Goal: Task Accomplishment & Management: Manage account settings

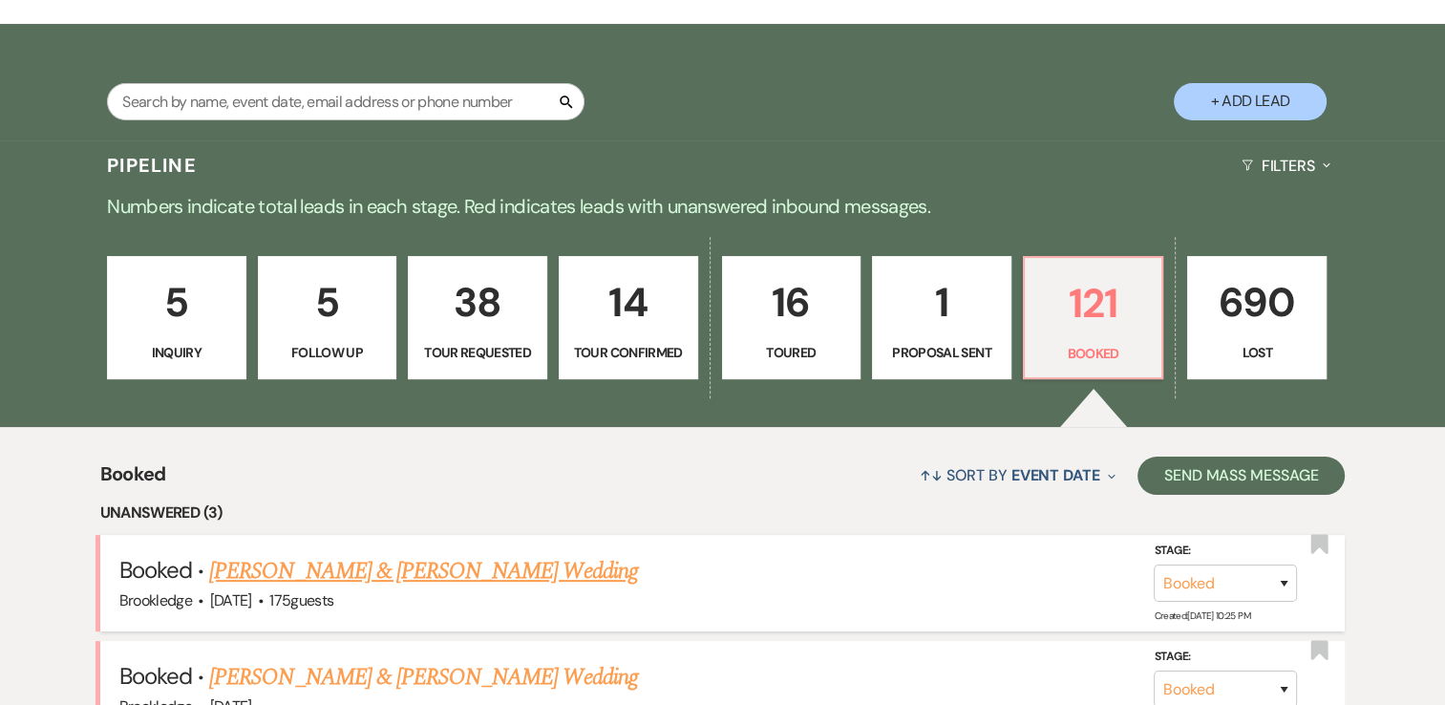
click at [332, 594] on span "175 guests" at bounding box center [301, 600] width 64 height 20
click at [334, 560] on link "[PERSON_NAME] & [PERSON_NAME] Wedding" at bounding box center [423, 571] width 428 height 34
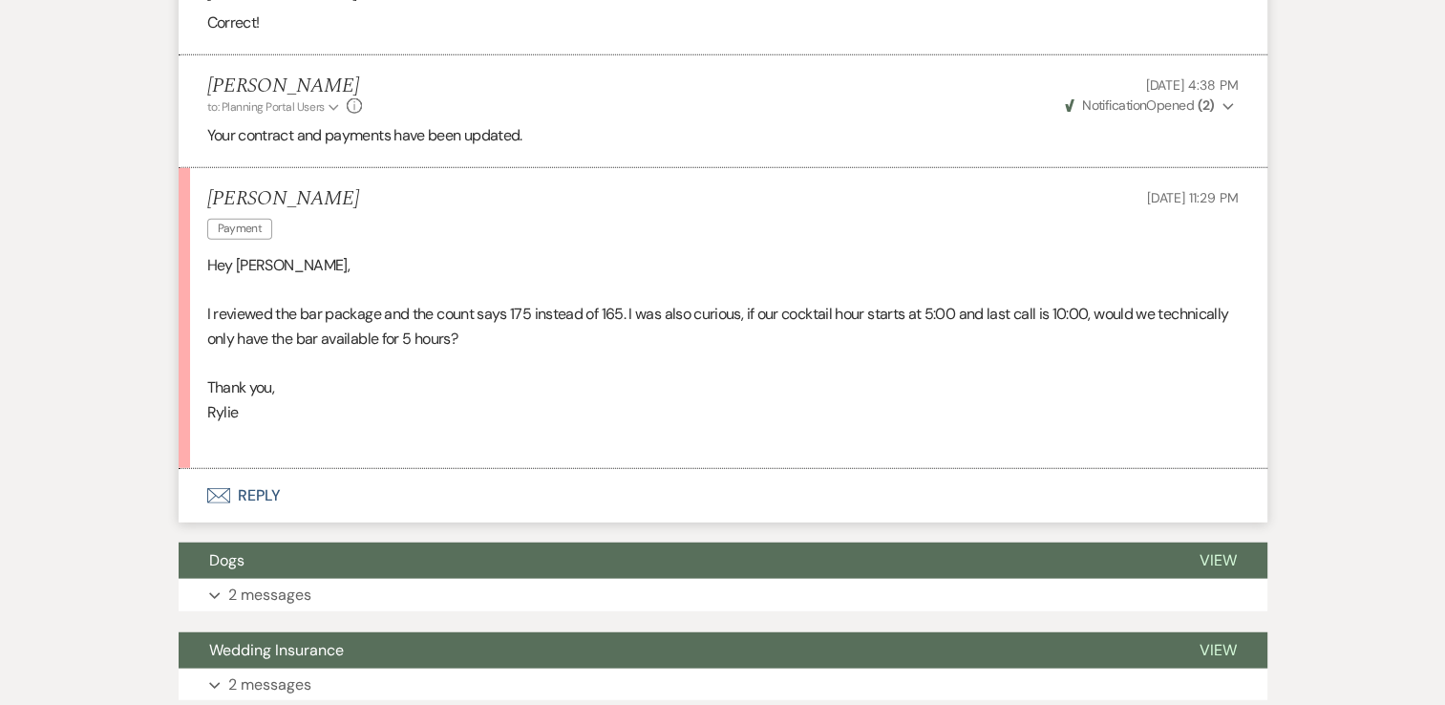
scroll to position [4955, 0]
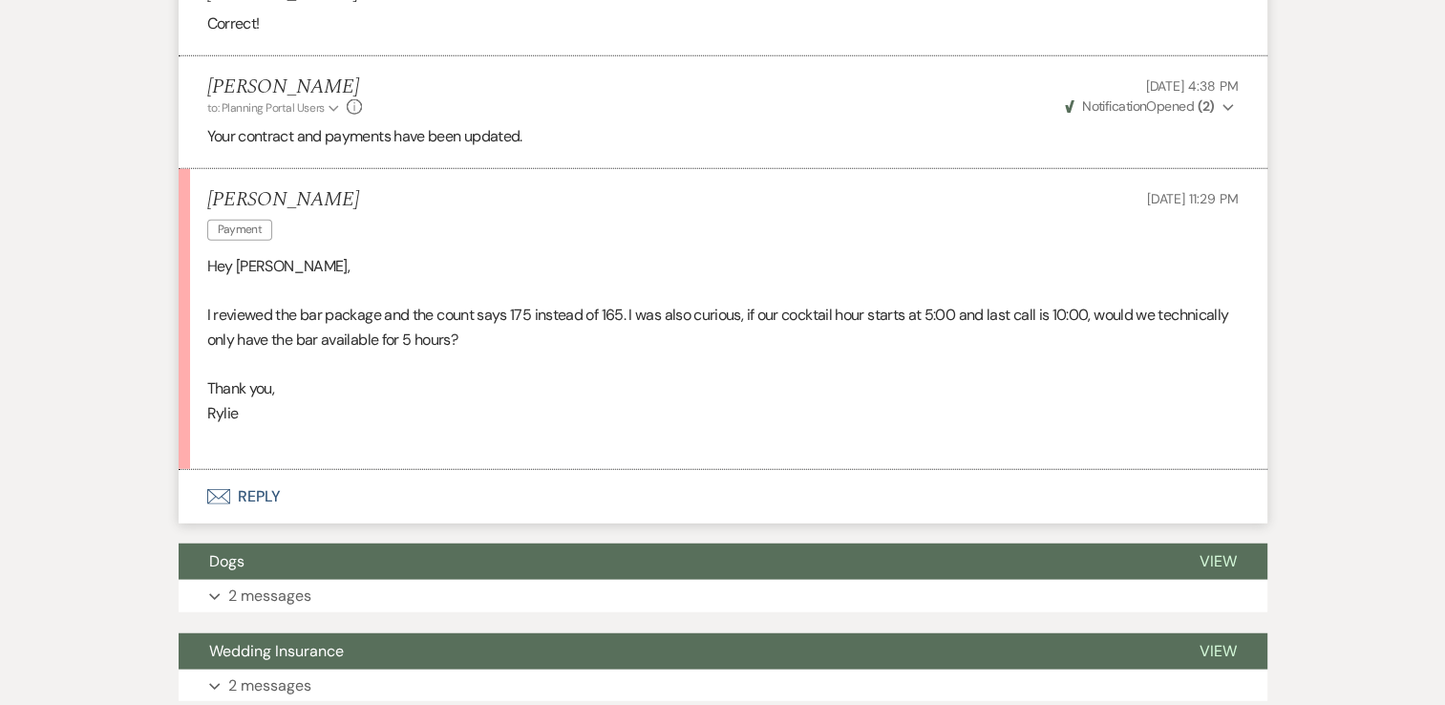
click at [755, 580] on button "Expand 2 messages" at bounding box center [723, 596] width 1089 height 32
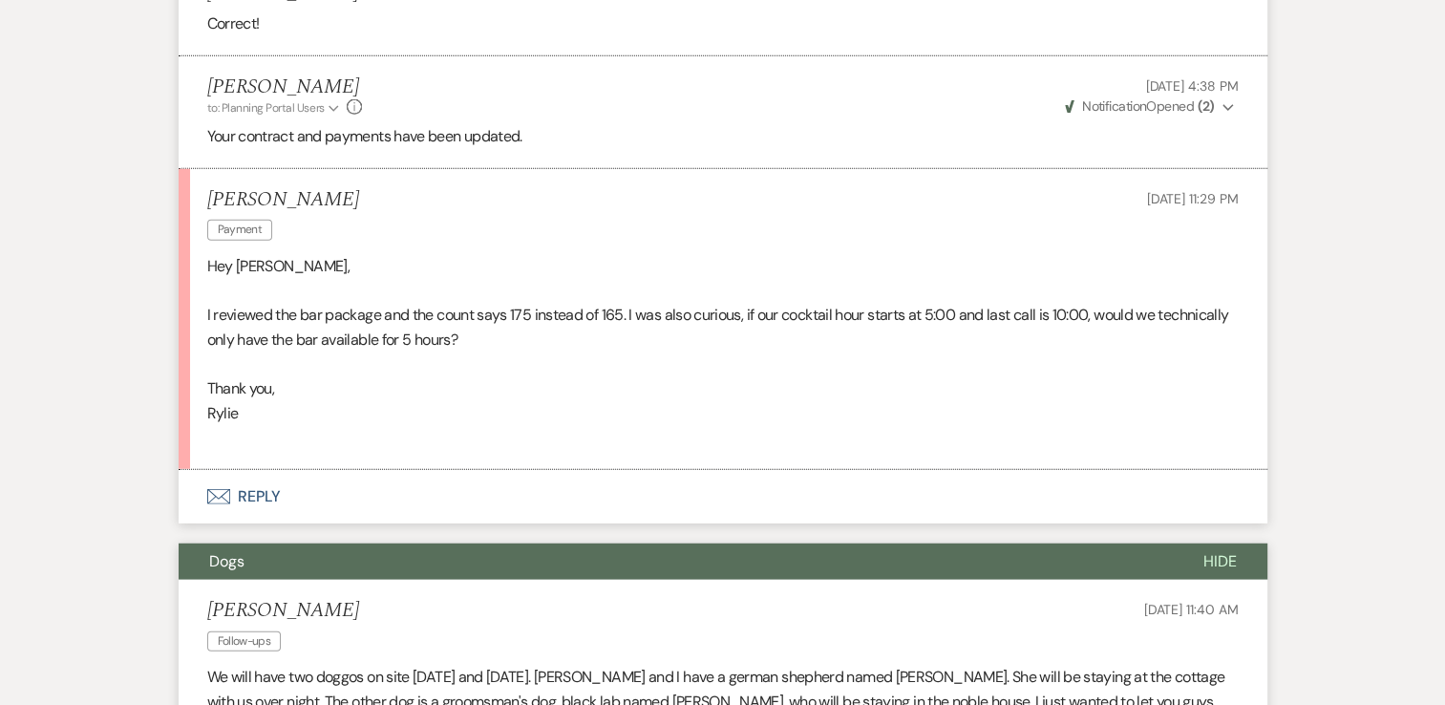
click at [755, 580] on li "[PERSON_NAME] Follow-ups [DATE] 11:40 AM We will have two doggos on site [DATE]…" at bounding box center [723, 669] width 1089 height 179
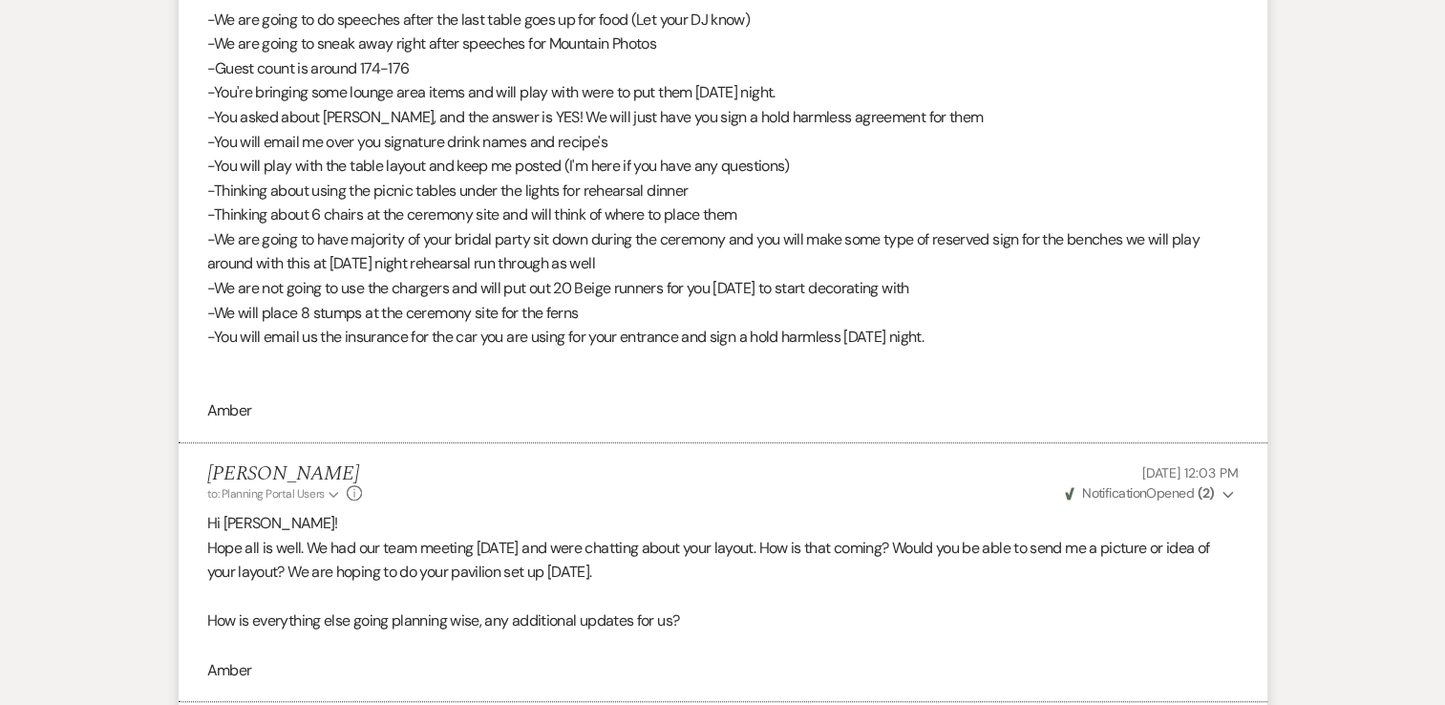
scroll to position [0, 0]
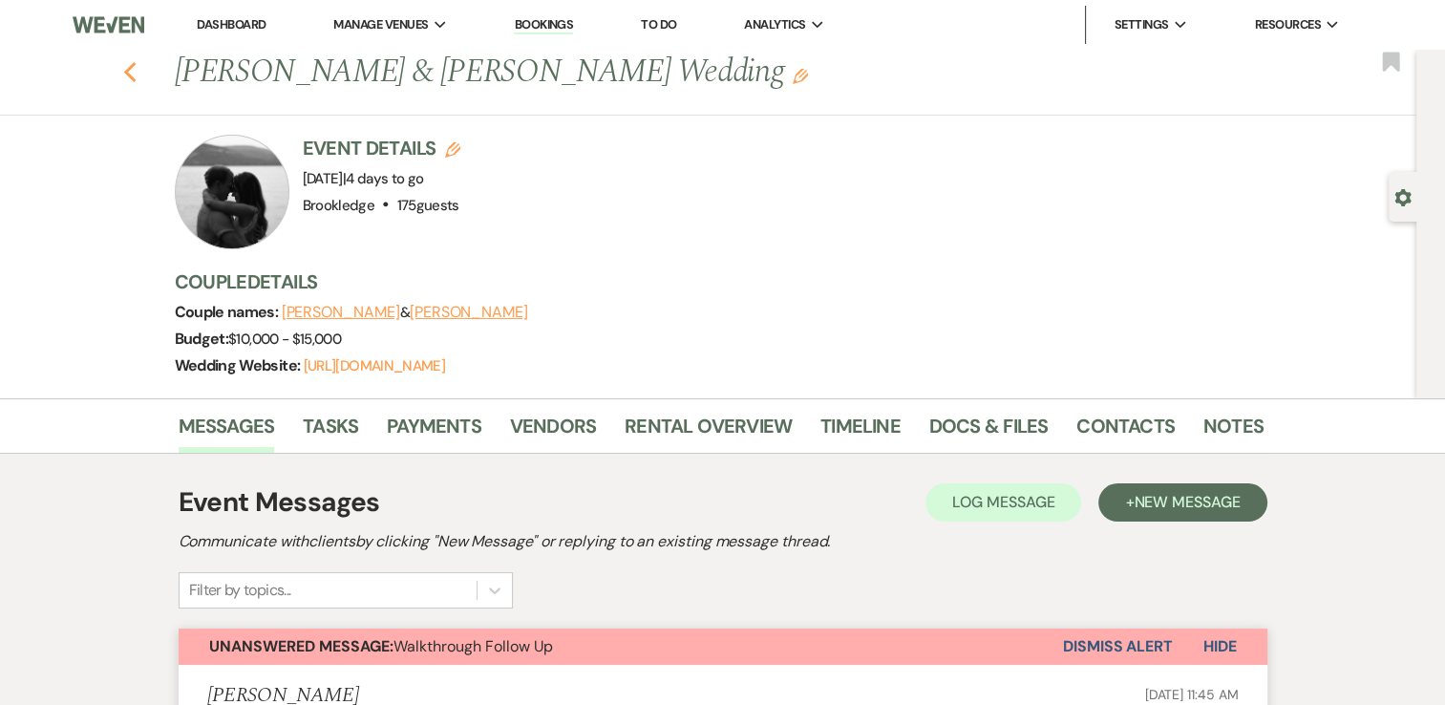
click at [137, 81] on icon "Previous" at bounding box center [130, 72] width 14 height 23
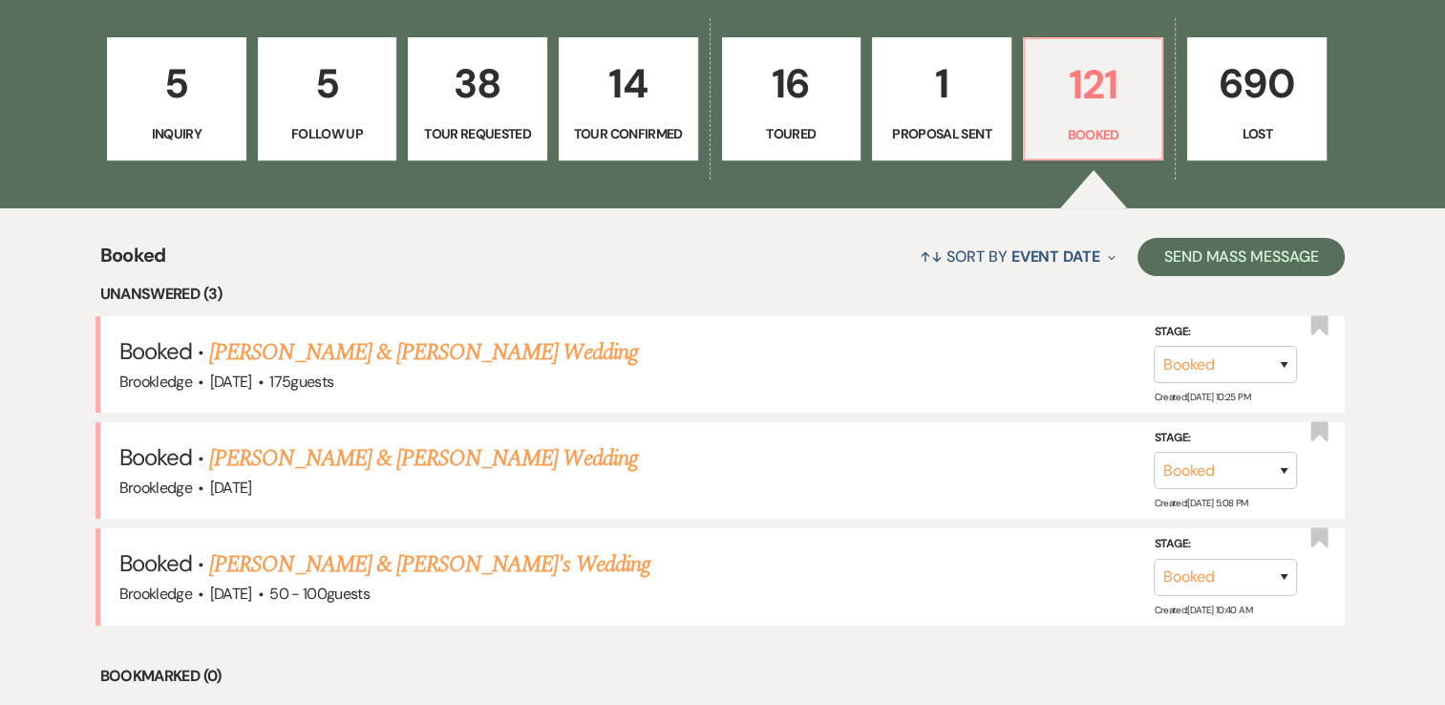
scroll to position [539, 0]
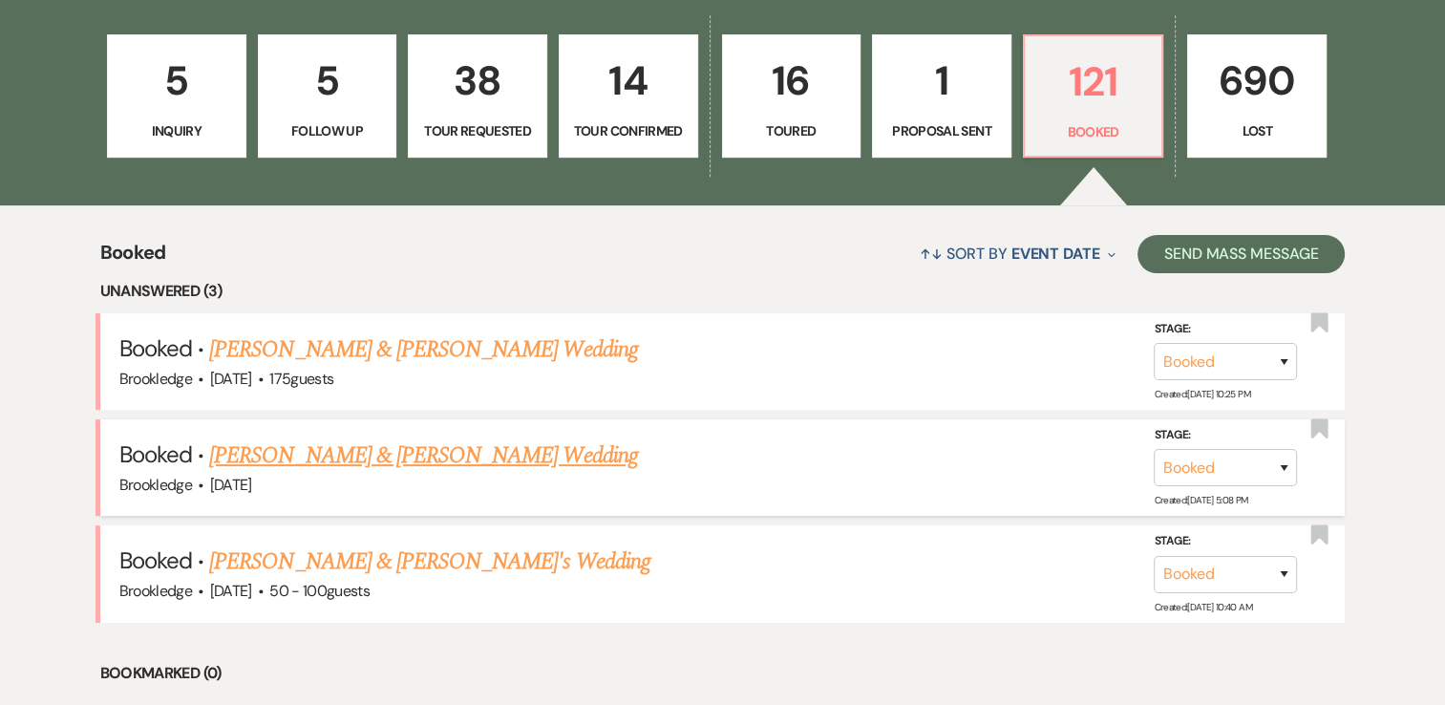
click at [484, 464] on link "[PERSON_NAME] & [PERSON_NAME] Wedding" at bounding box center [423, 455] width 428 height 34
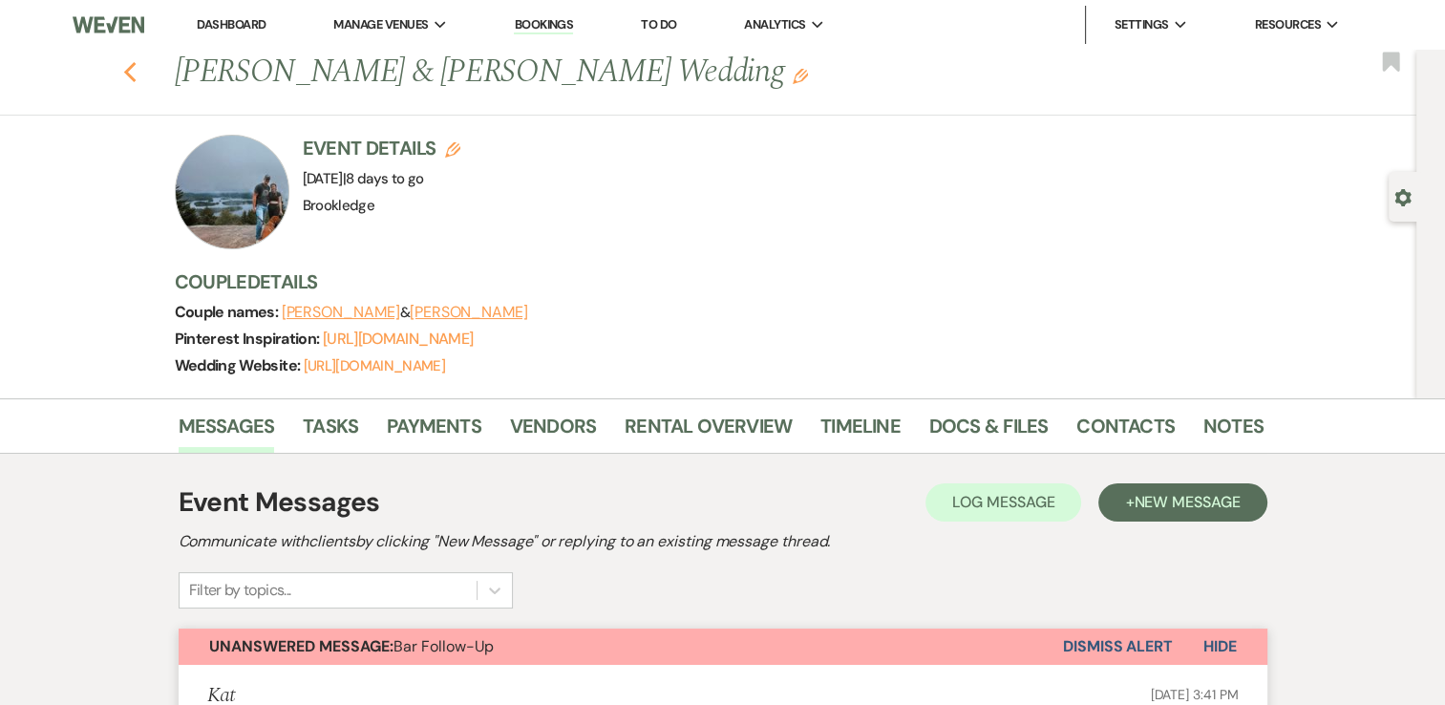
click at [138, 72] on icon "Previous" at bounding box center [130, 72] width 14 height 23
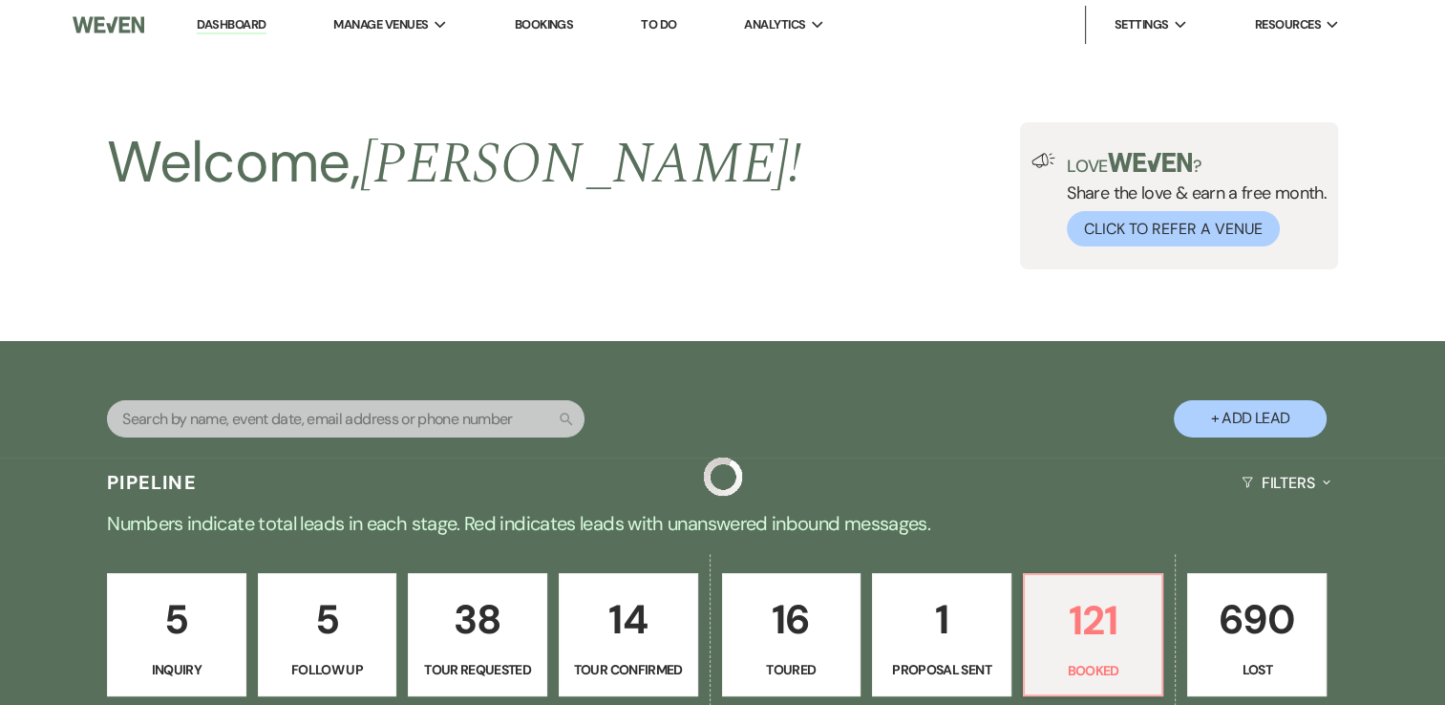
scroll to position [539, 0]
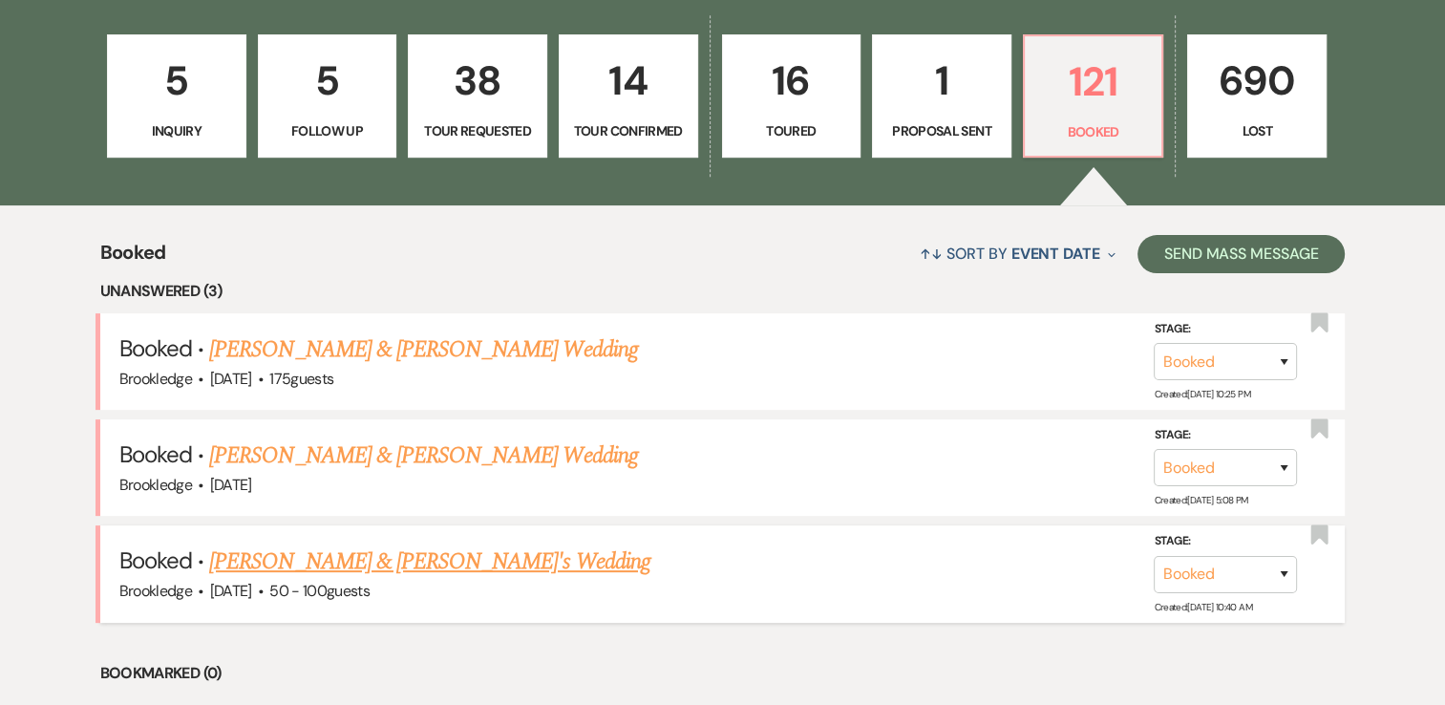
click at [344, 540] on li "Booked · [PERSON_NAME] & [PERSON_NAME]'s Wedding [PERSON_NAME] · [DATE] · 50 - …" at bounding box center [722, 573] width 1245 height 96
click at [344, 550] on link "[PERSON_NAME] & [PERSON_NAME]'s Wedding" at bounding box center [429, 561] width 441 height 34
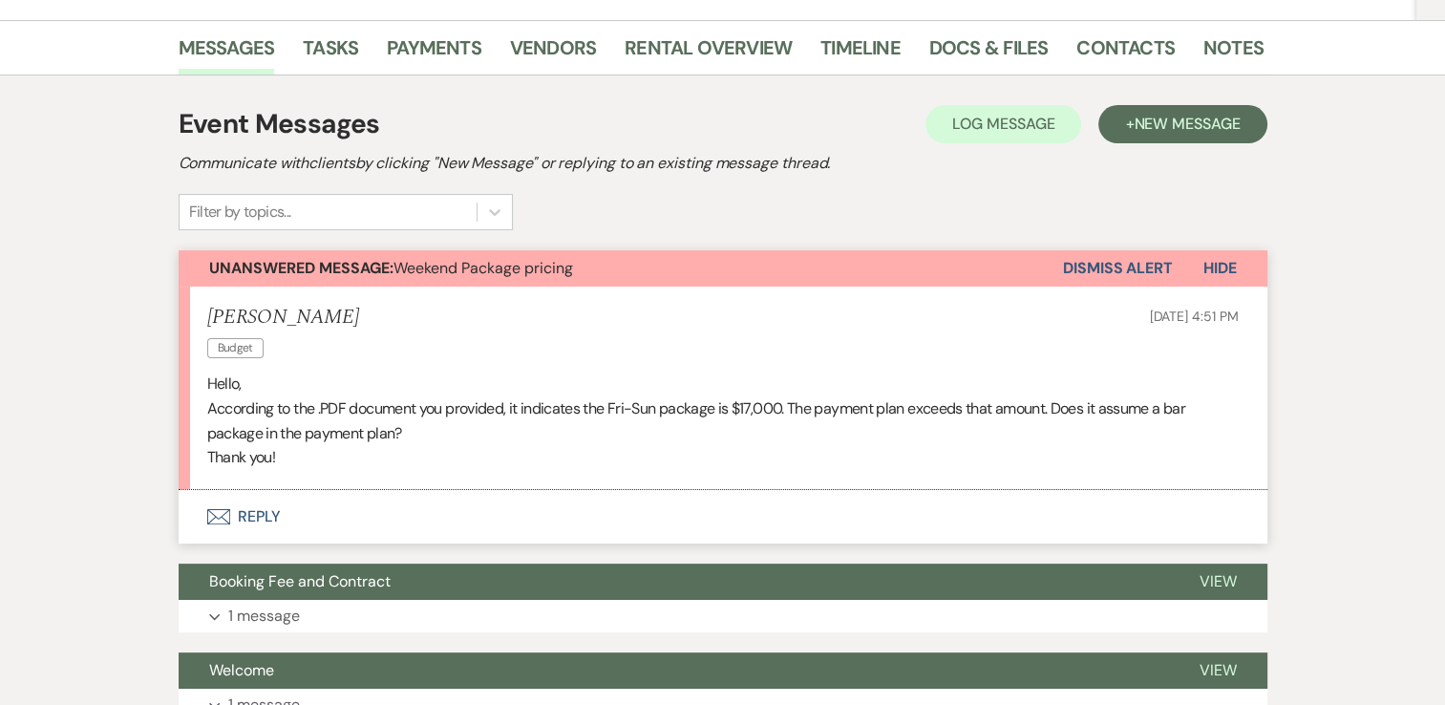
scroll to position [321, 0]
click at [402, 40] on link "Payments" at bounding box center [434, 53] width 95 height 42
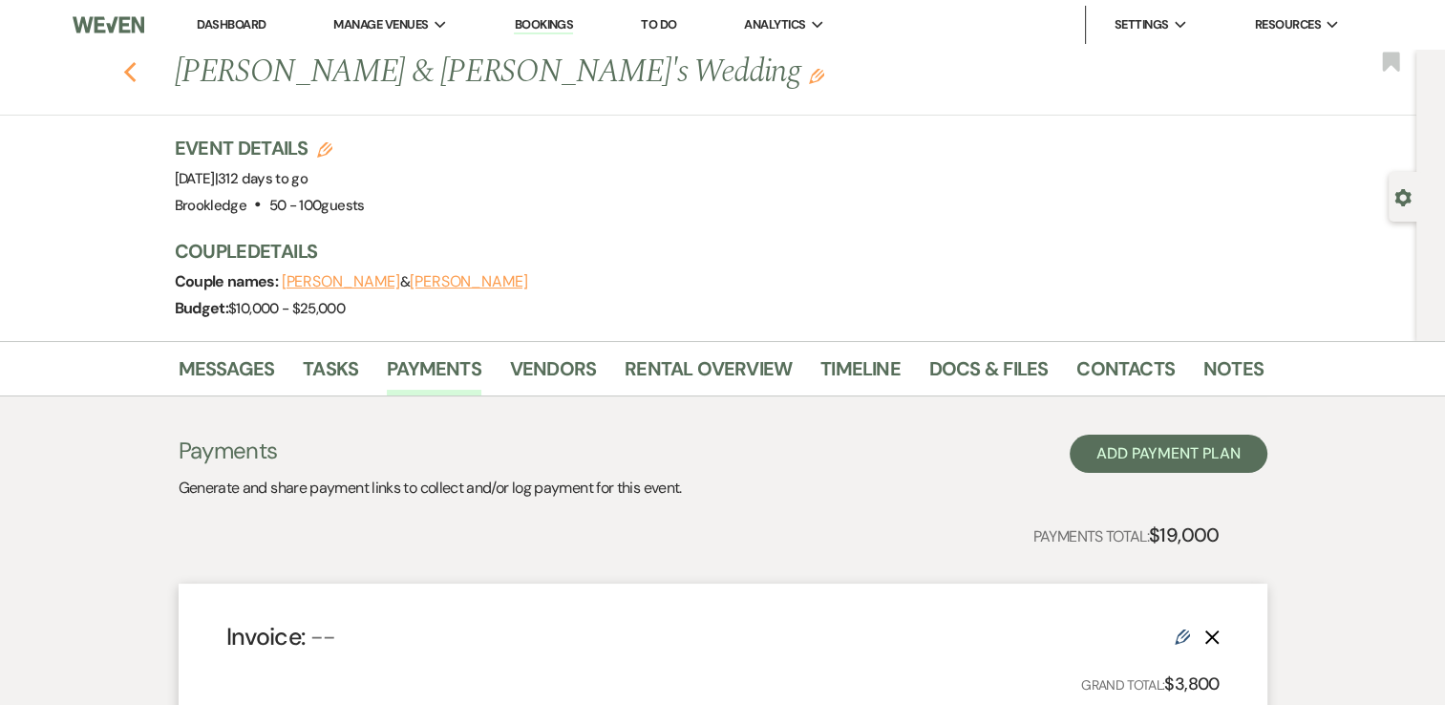
click at [135, 76] on use "button" at bounding box center [129, 72] width 12 height 21
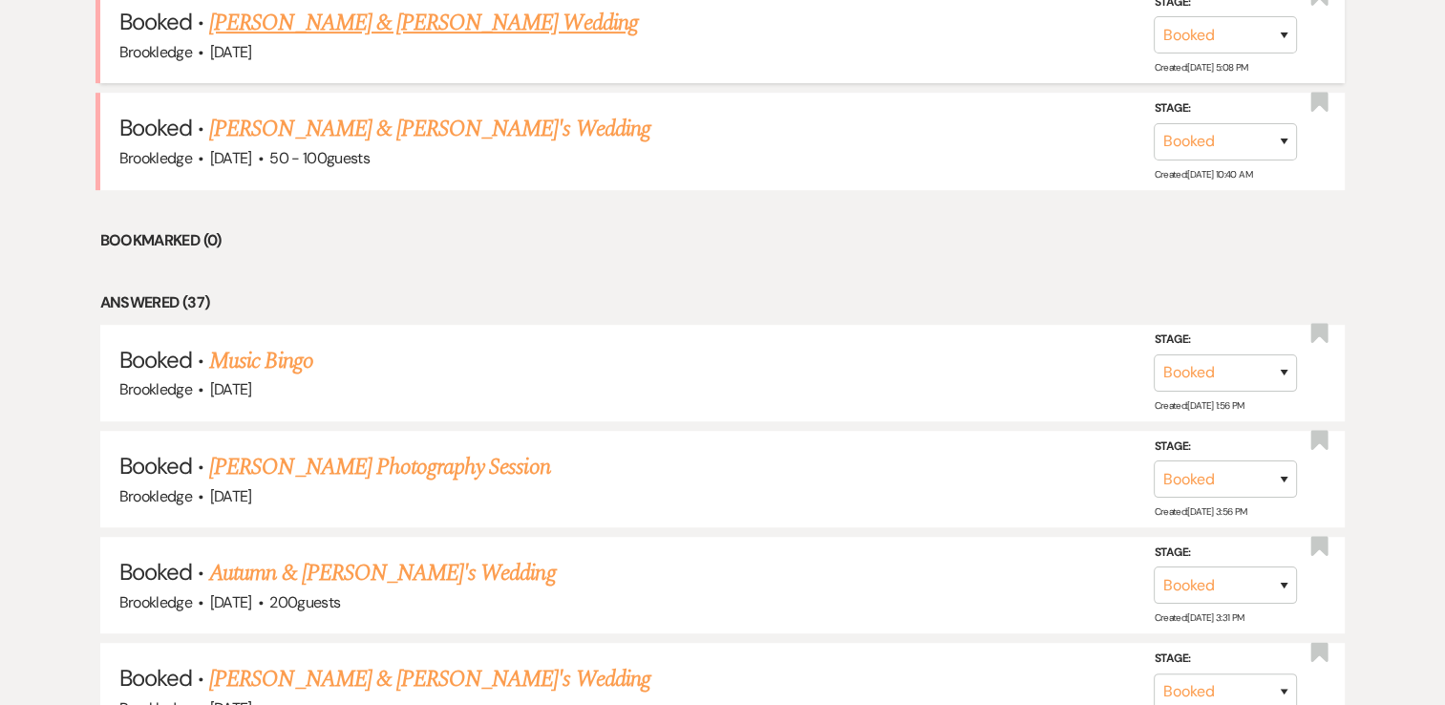
scroll to position [982, 0]
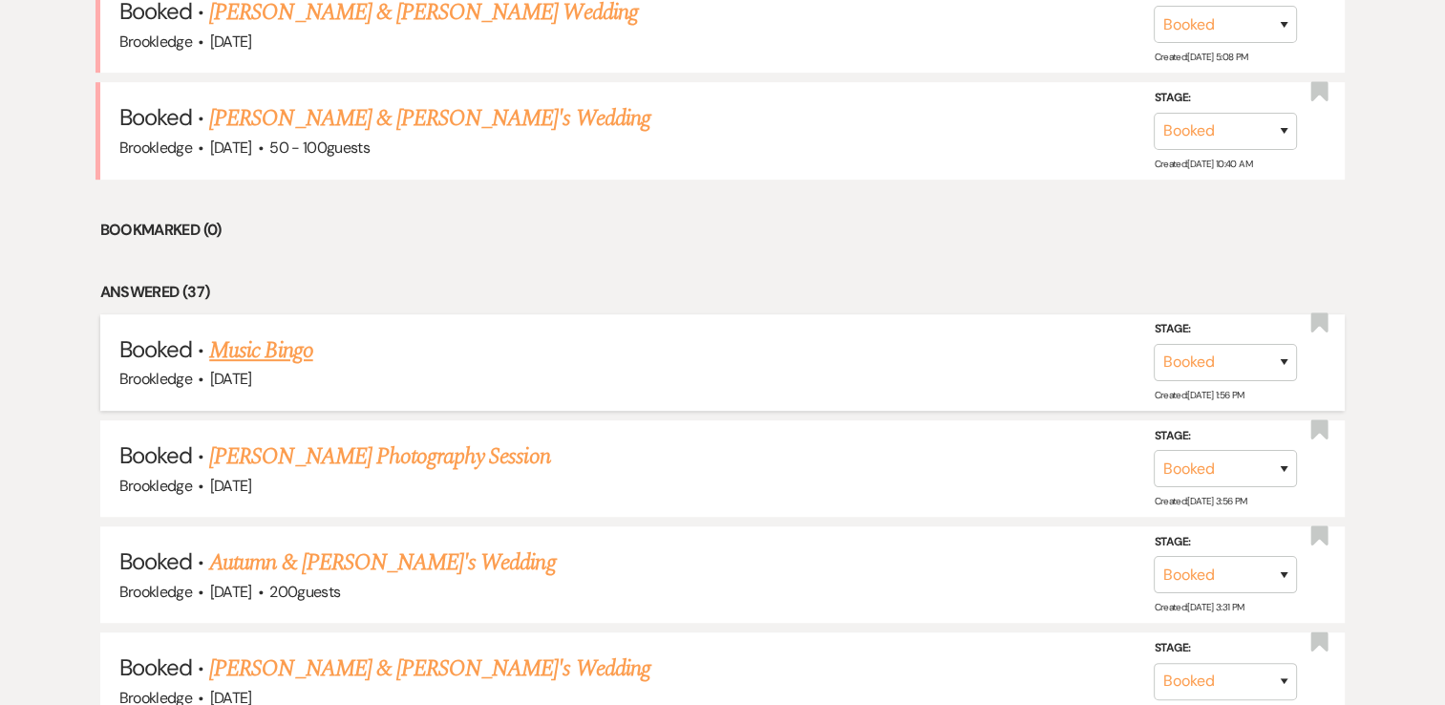
click at [237, 339] on link "Music Bingo" at bounding box center [260, 350] width 103 height 34
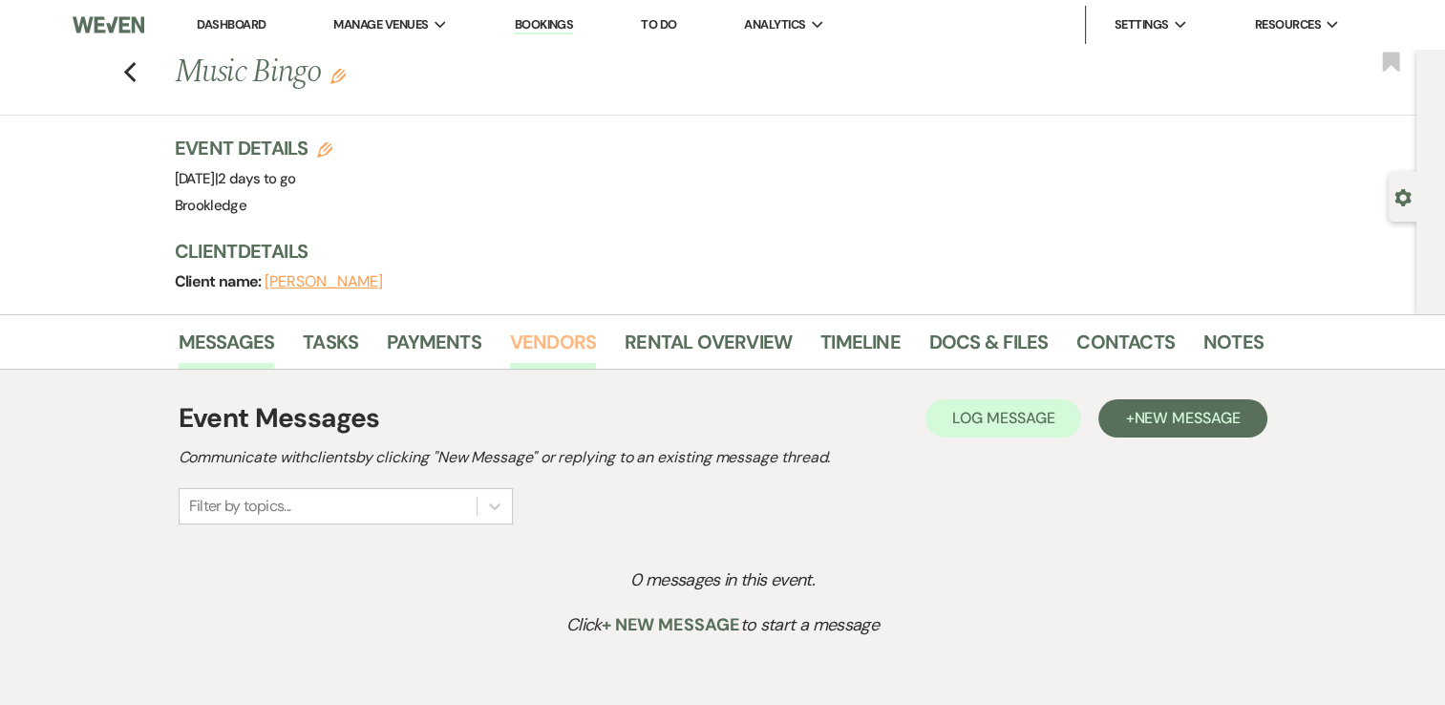
click at [557, 333] on link "Vendors" at bounding box center [553, 348] width 86 height 42
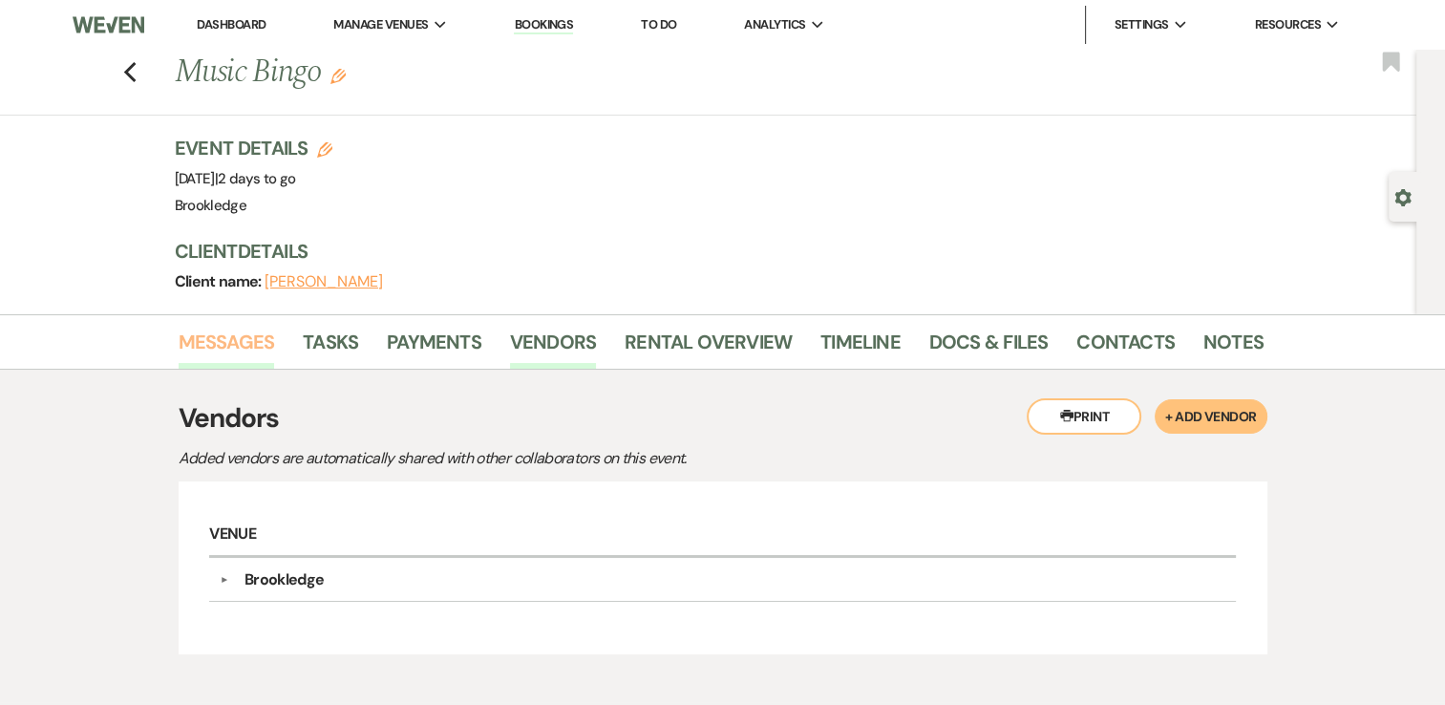
click at [247, 330] on link "Messages" at bounding box center [227, 348] width 96 height 42
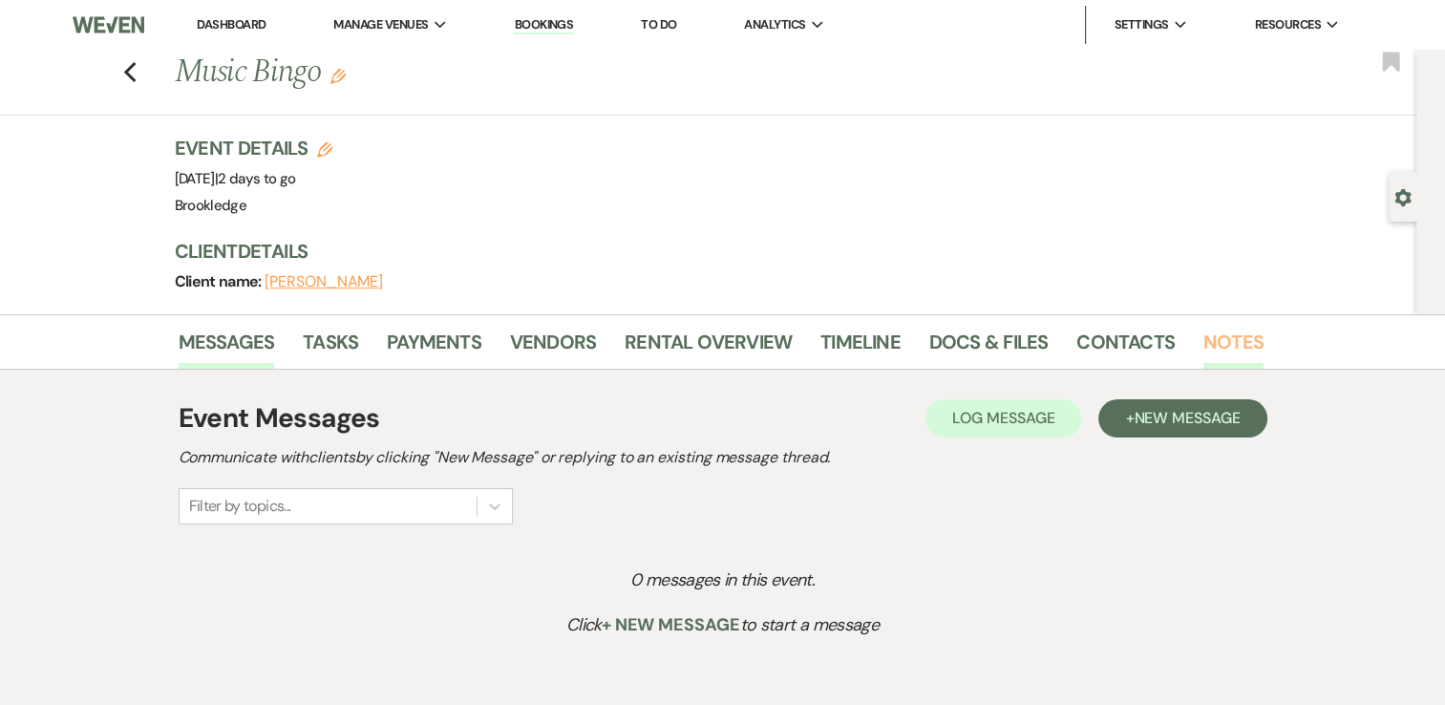
click at [1211, 327] on link "Notes" at bounding box center [1233, 348] width 60 height 42
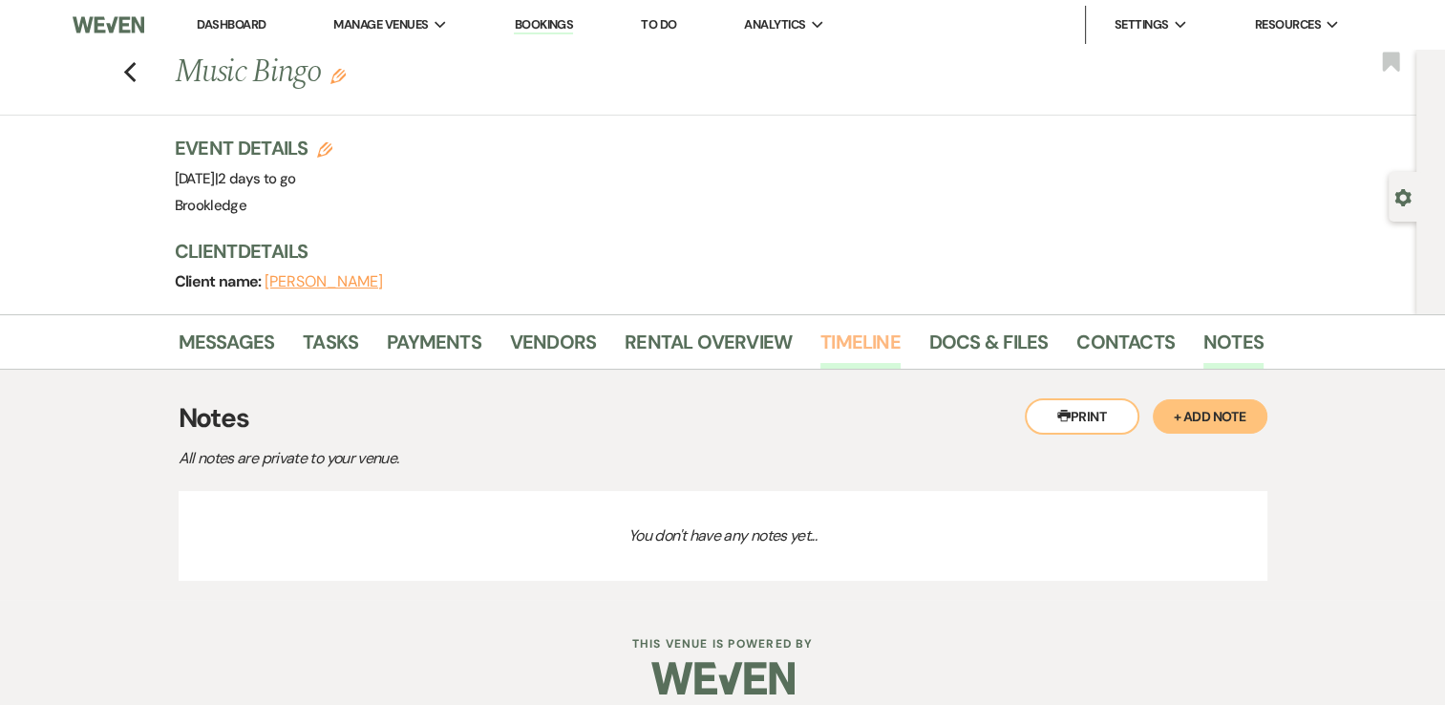
click at [859, 330] on link "Timeline" at bounding box center [860, 348] width 80 height 42
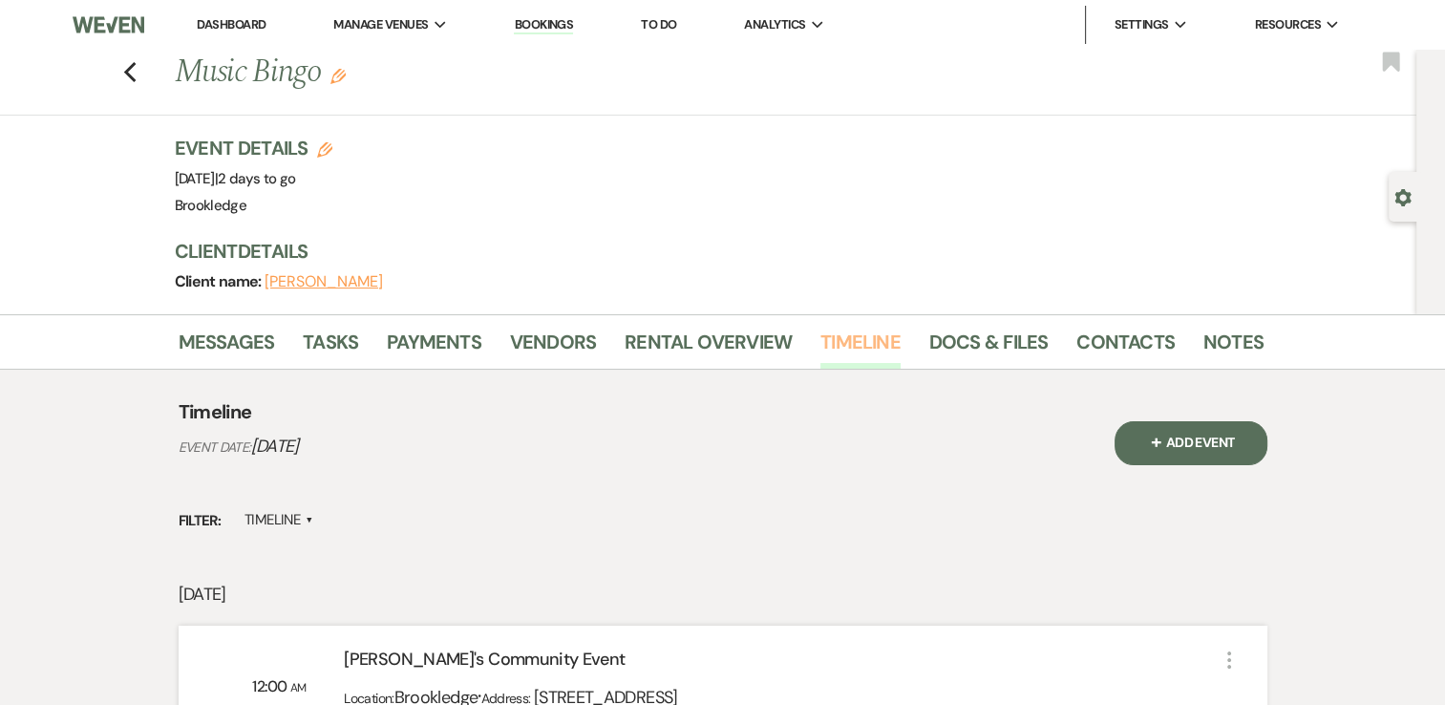
scroll to position [275, 0]
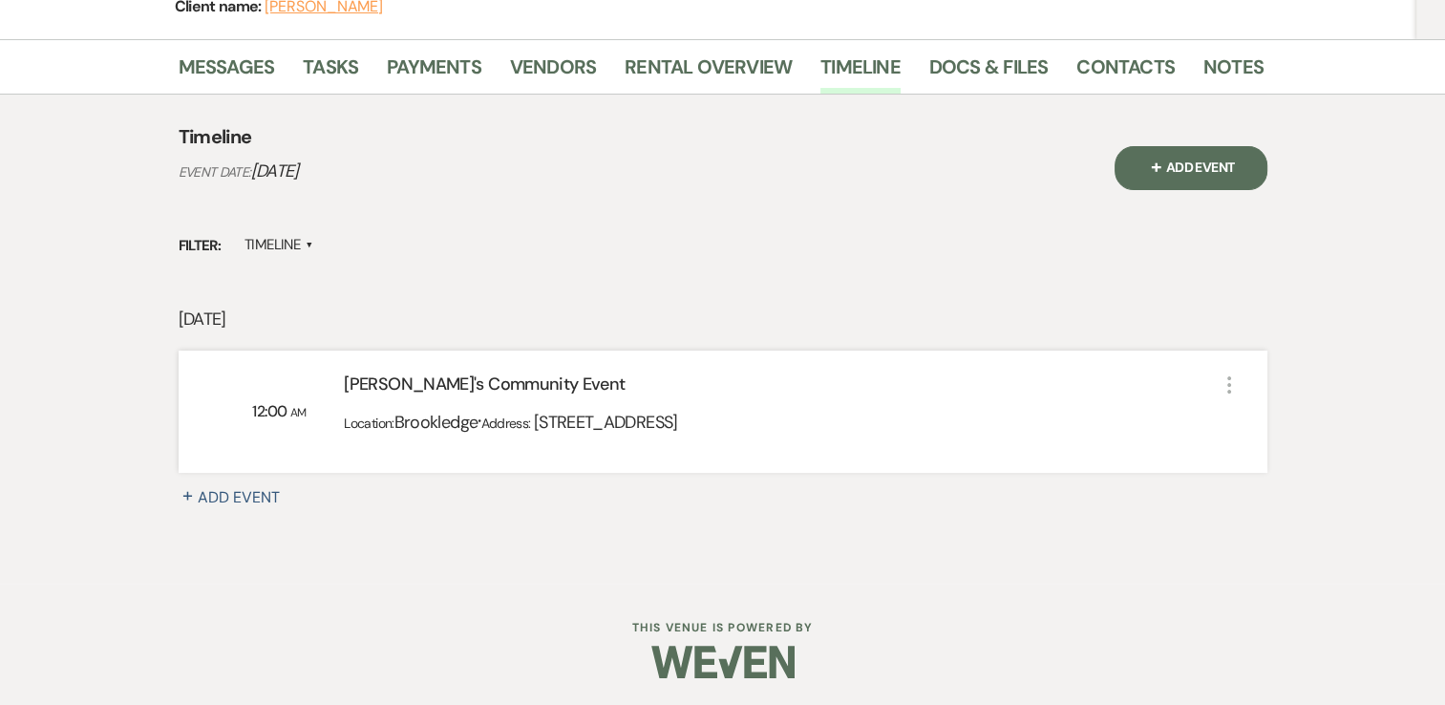
click at [423, 48] on li "Payments" at bounding box center [448, 71] width 123 height 46
click at [428, 71] on link "Payments" at bounding box center [434, 73] width 95 height 42
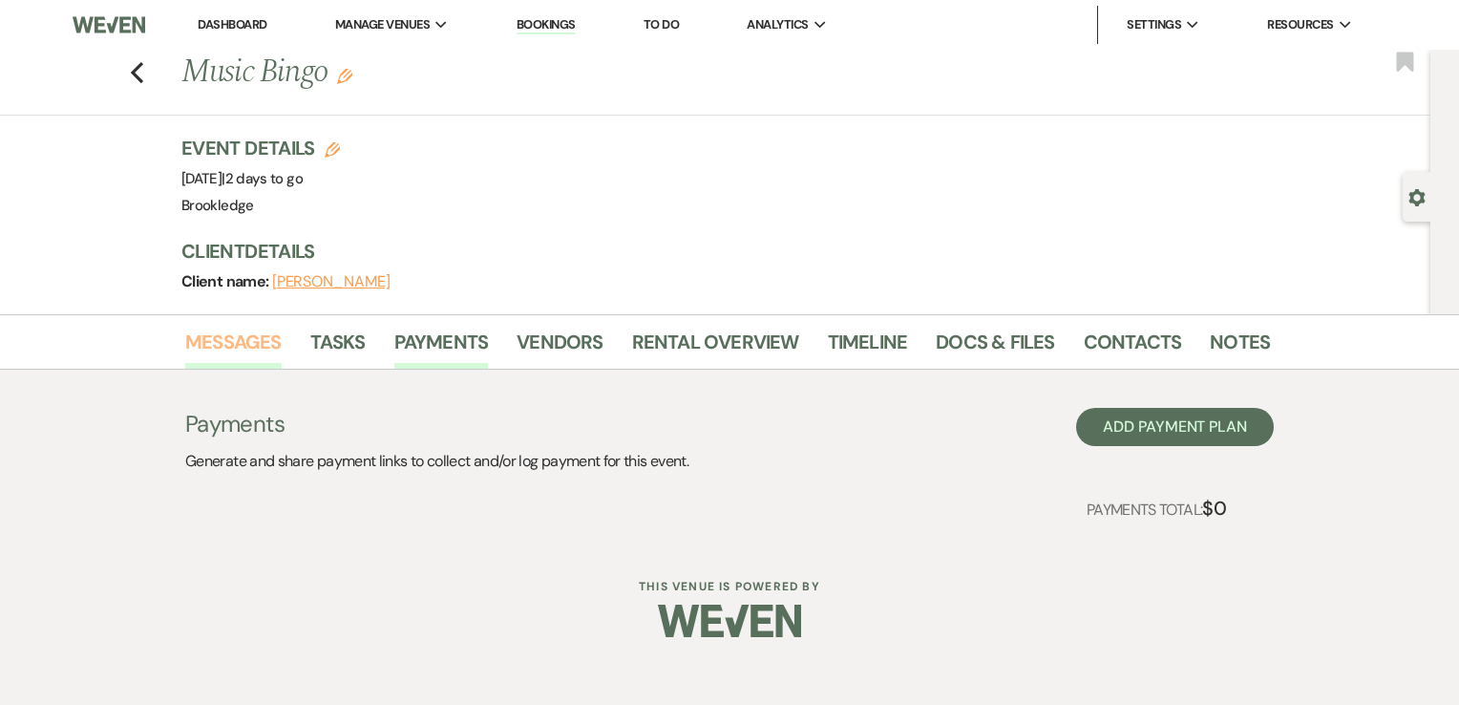
click at [233, 350] on link "Messages" at bounding box center [233, 348] width 96 height 42
